Goal: Task Accomplishment & Management: Use online tool/utility

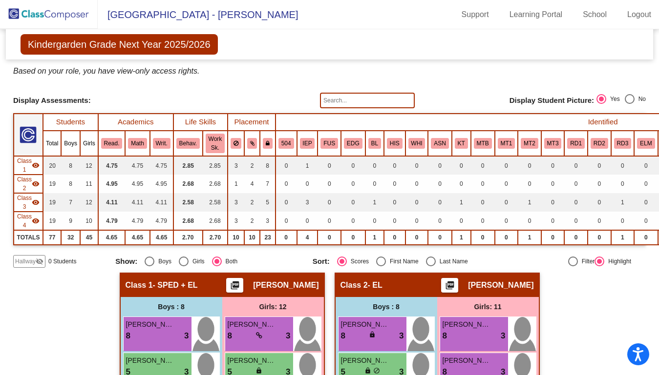
scroll to position [374, 0]
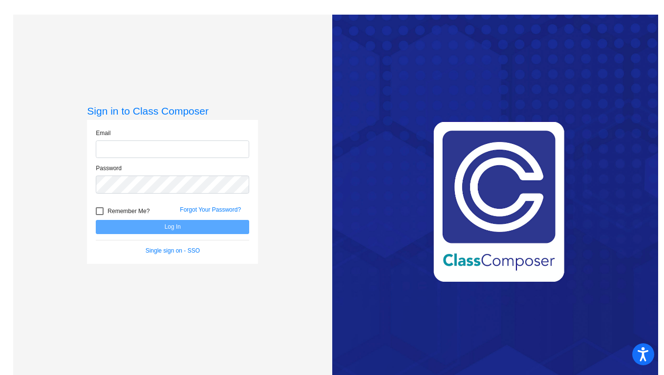
type input "[PERSON_NAME][EMAIL_ADDRESS][PERSON_NAME][DOMAIN_NAME]"
click at [157, 227] on button "Log In" at bounding box center [172, 227] width 153 height 14
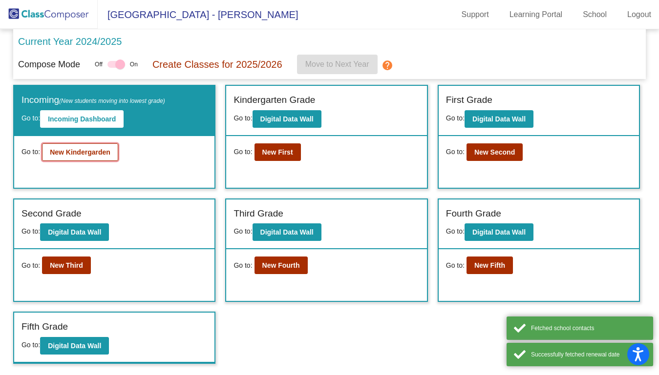
click at [104, 157] on button "New Kindergarden" at bounding box center [80, 153] width 76 height 18
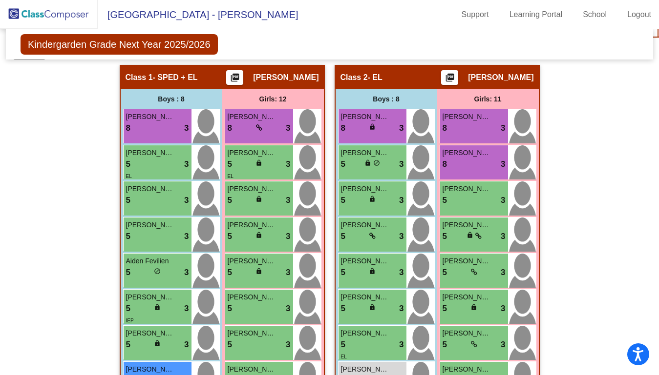
scroll to position [209, 0]
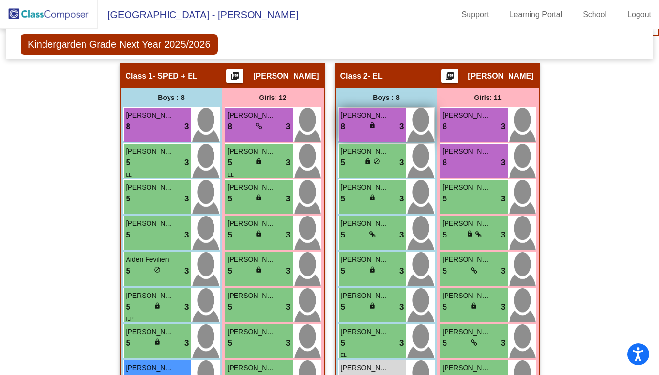
click at [386, 118] on span "[PERSON_NAME]" at bounding box center [365, 115] width 49 height 10
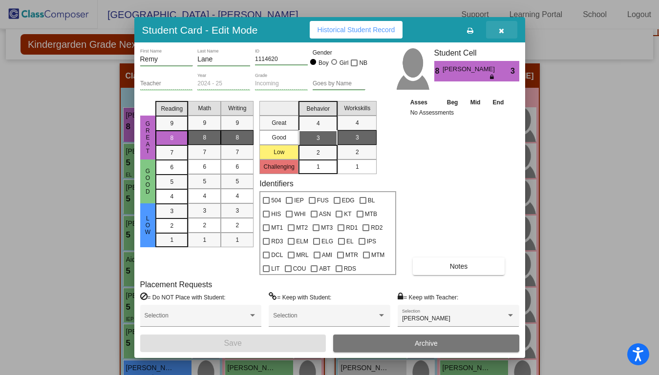
click at [502, 30] on icon "button" at bounding box center [501, 30] width 5 height 7
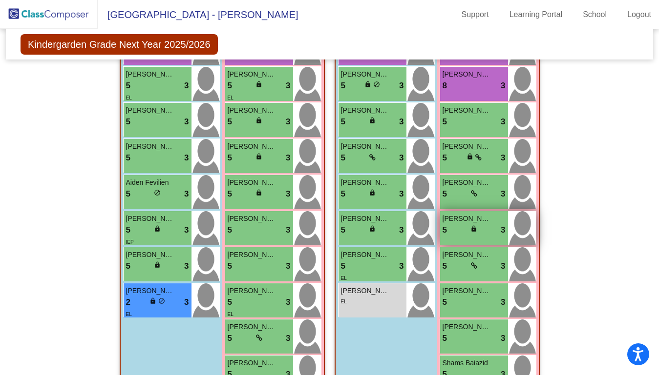
scroll to position [287, 0]
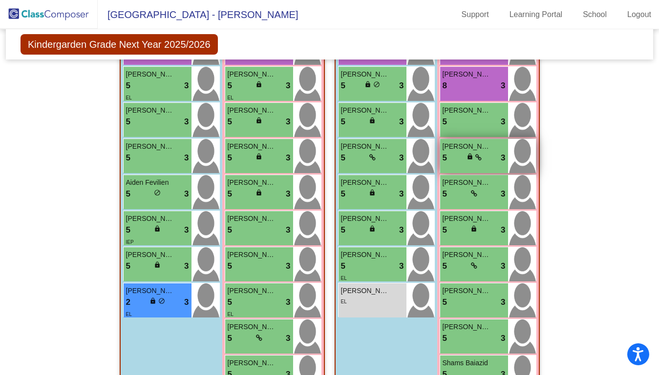
click at [482, 156] on div "5 lock do_not_disturb_alt 3" at bounding box center [473, 158] width 63 height 13
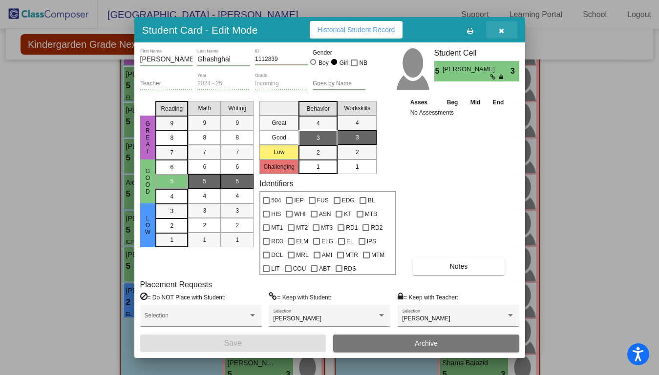
click at [505, 31] on button "button" at bounding box center [501, 30] width 31 height 18
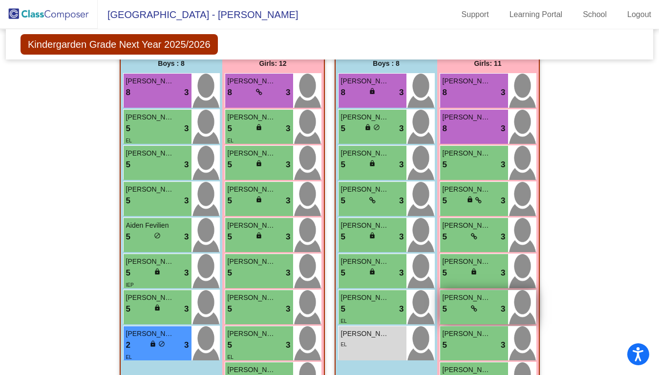
scroll to position [243, 0]
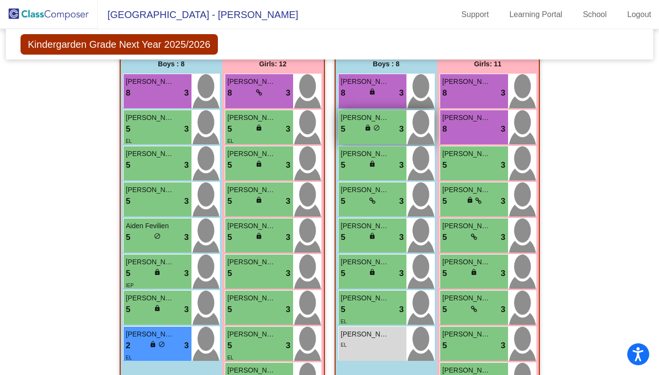
click at [381, 133] on div "5 lock do_not_disturb_alt 3" at bounding box center [372, 129] width 63 height 13
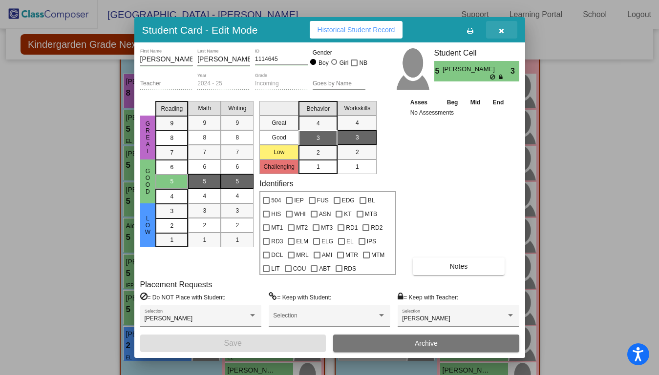
click at [502, 30] on icon "button" at bounding box center [501, 30] width 5 height 7
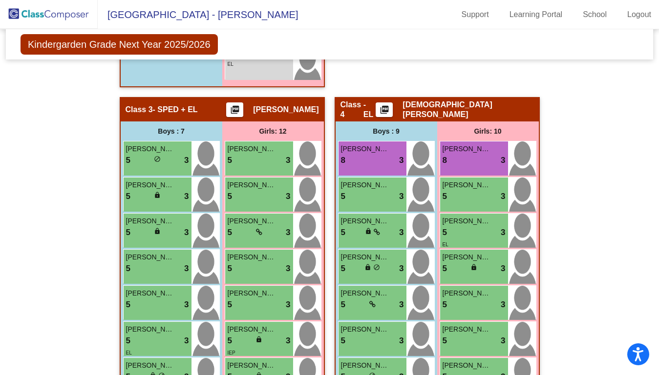
scroll to position [677, 0]
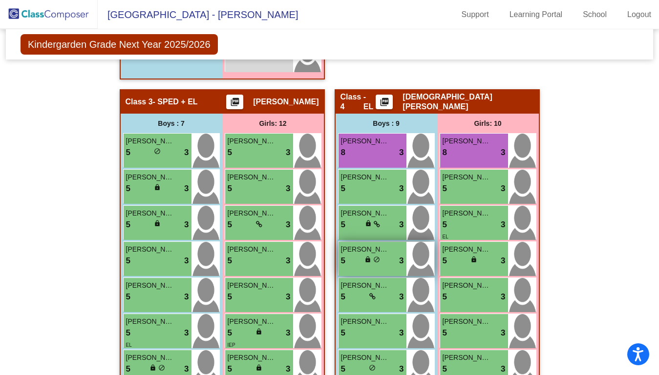
click at [385, 260] on div "5 lock do_not_disturb_alt 3" at bounding box center [372, 261] width 63 height 13
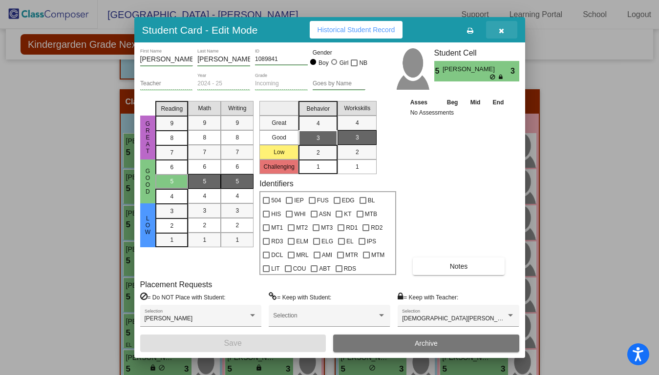
click at [501, 32] on icon "button" at bounding box center [501, 30] width 5 height 7
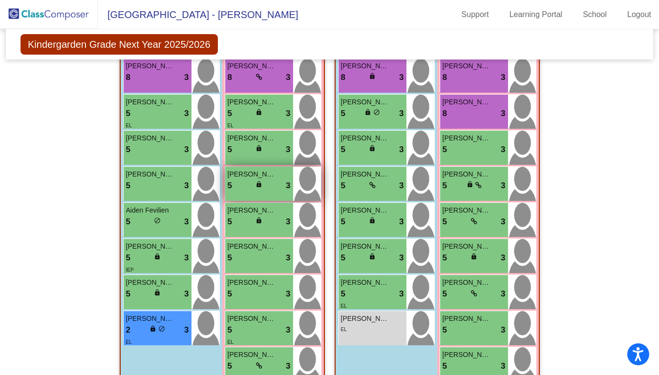
scroll to position [258, 0]
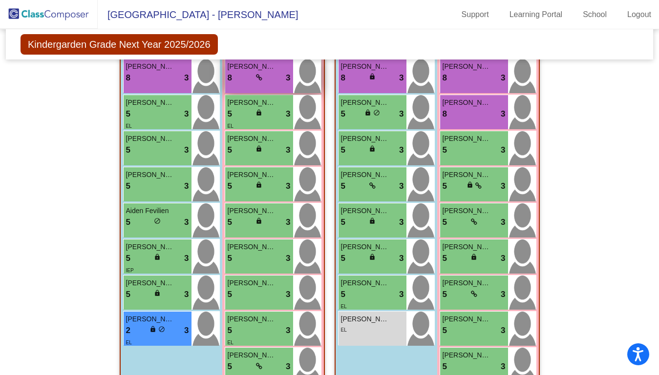
click at [264, 73] on div "8 lock do_not_disturb_alt 3" at bounding box center [259, 78] width 63 height 13
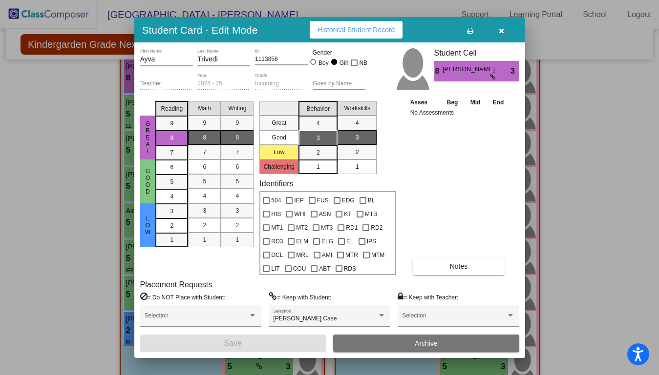
click at [505, 30] on button "button" at bounding box center [501, 30] width 31 height 18
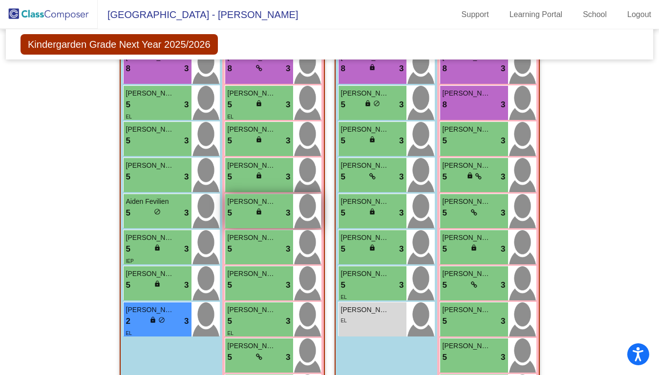
scroll to position [220, 0]
